Goal: Register for event/course

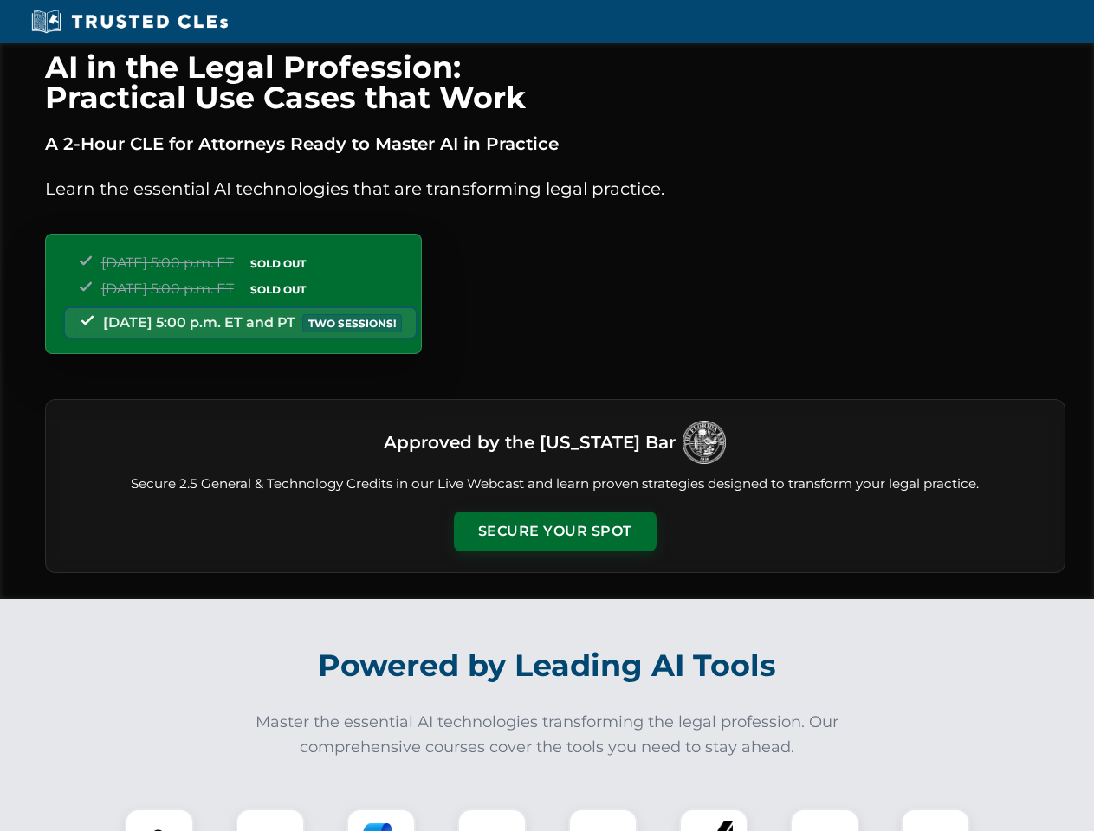
click at [554, 532] on button "Secure Your Spot" at bounding box center [555, 532] width 203 height 40
click at [159, 820] on img at bounding box center [159, 843] width 50 height 50
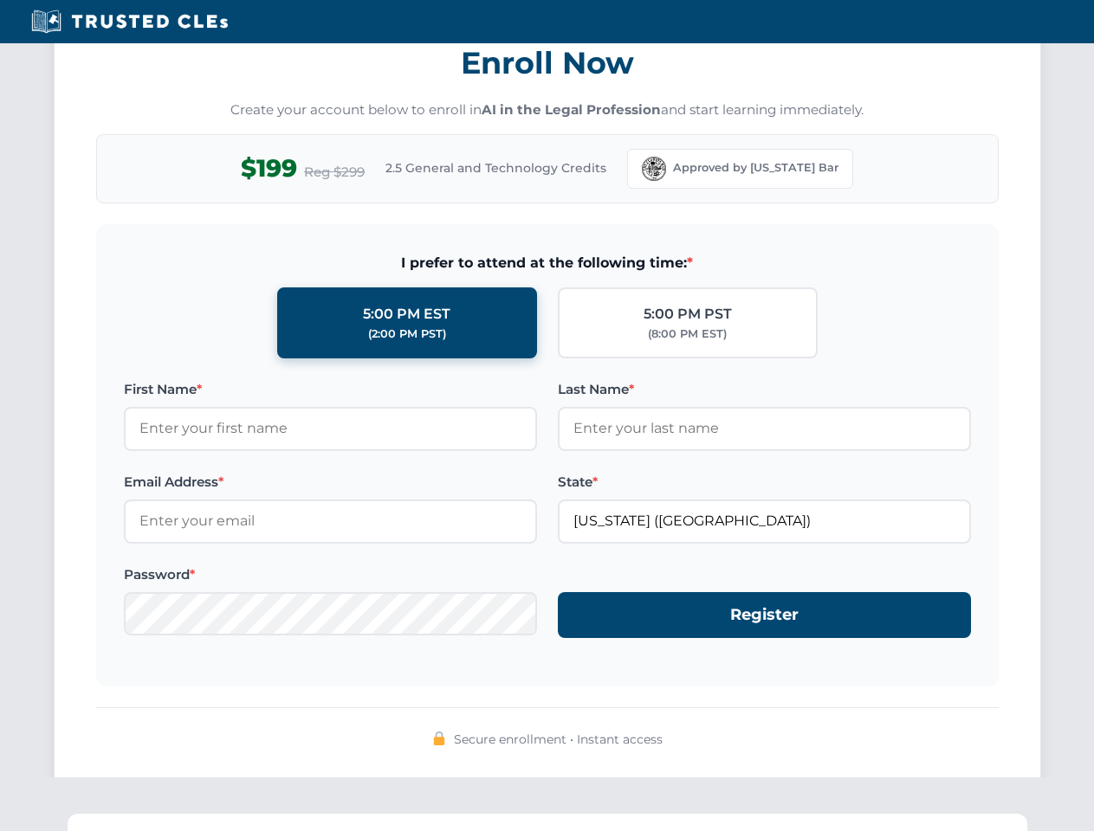
scroll to position [1700, 0]
